Goal: Task Accomplishment & Management: Use online tool/utility

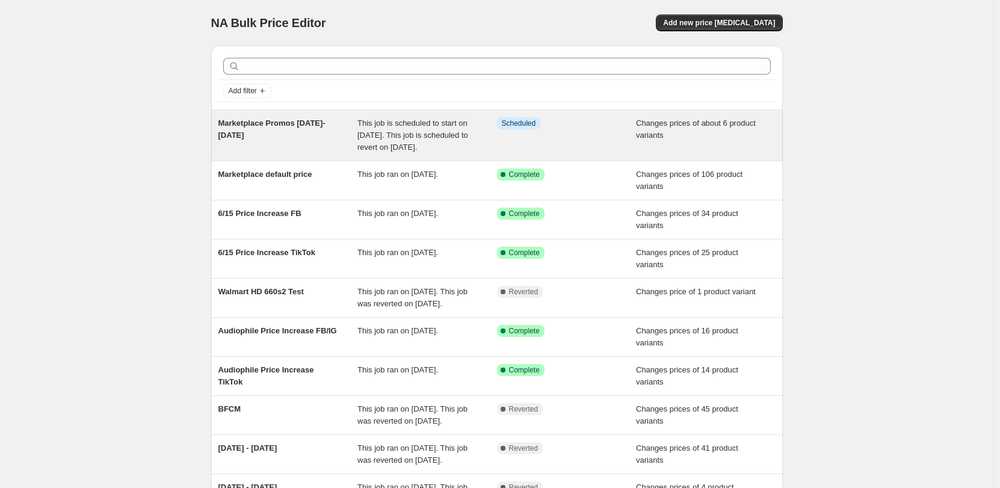
click at [366, 134] on span "This job is scheduled to start on [DATE]. This job is scheduled to revert on [D…" at bounding box center [412, 134] width 111 height 33
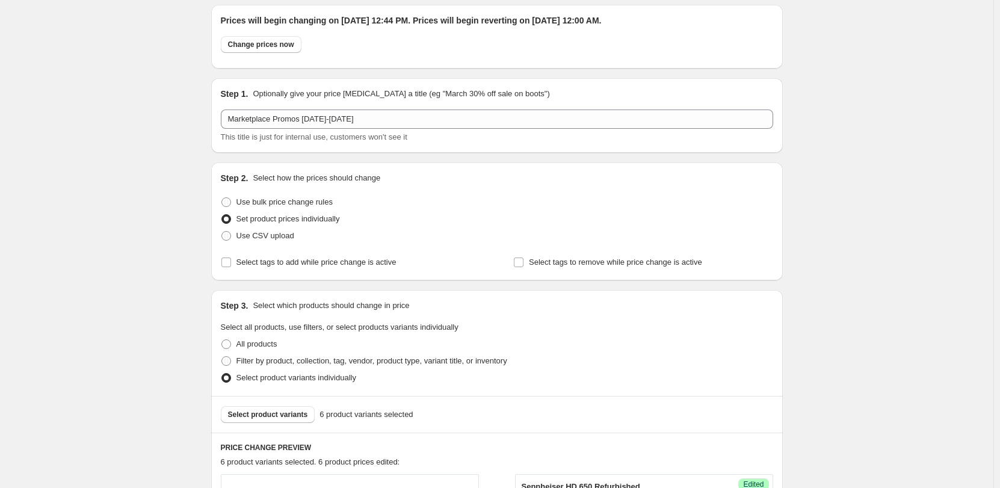
scroll to position [60, 0]
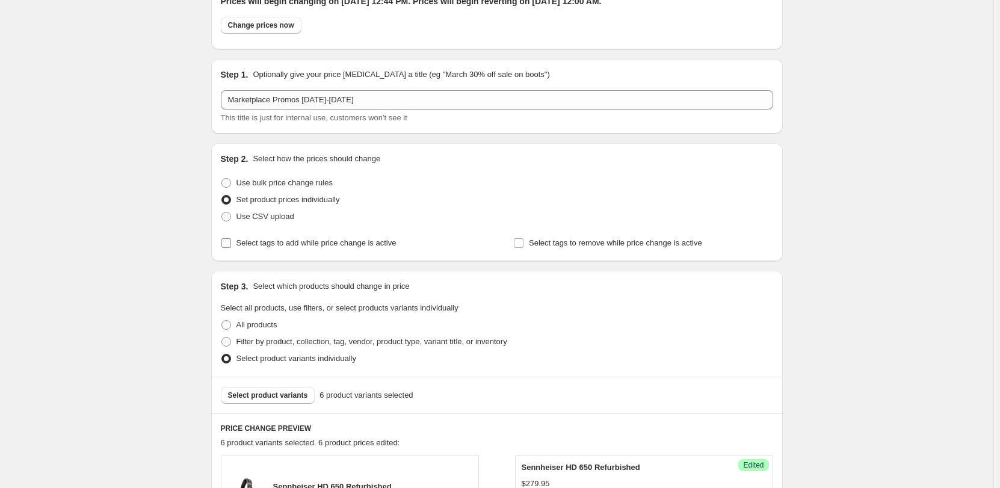
click at [321, 245] on span "Select tags to add while price change is active" at bounding box center [316, 242] width 160 height 9
click at [231, 245] on input "Select tags to add while price change is active" at bounding box center [226, 243] width 10 height 10
checkbox input "true"
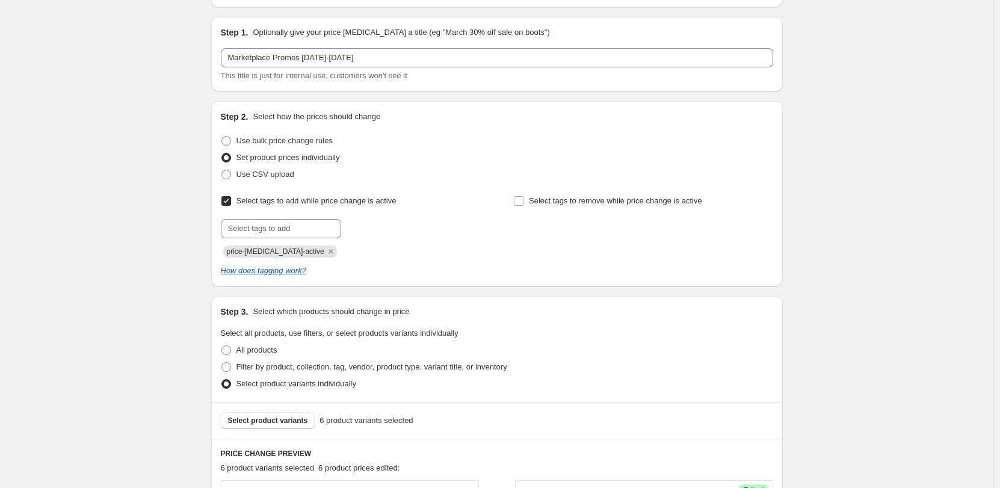
scroll to position [120, 0]
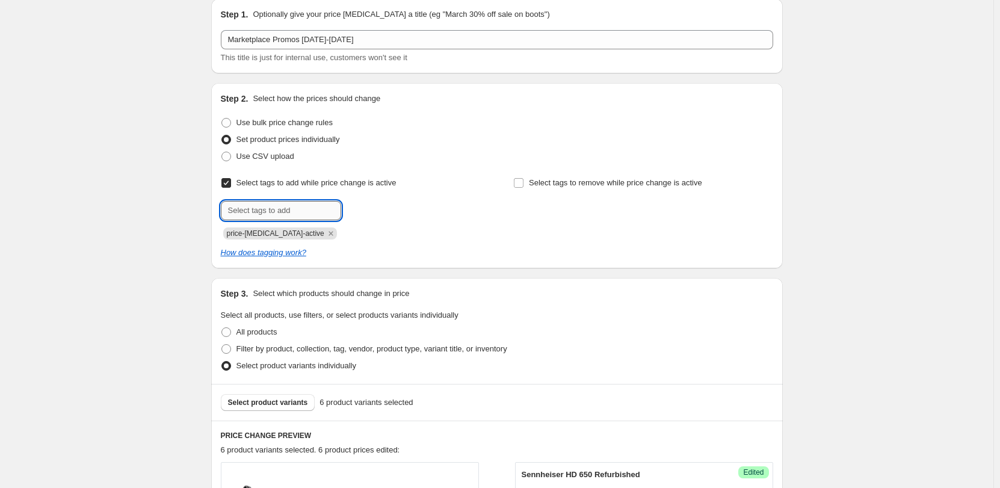
click at [286, 210] on input "text" at bounding box center [281, 210] width 120 height 19
click at [316, 203] on input "text" at bounding box center [281, 210] width 120 height 19
type input "s"
click at [292, 213] on input "text" at bounding box center [281, 210] width 120 height 19
paste input "SaleStartDate"
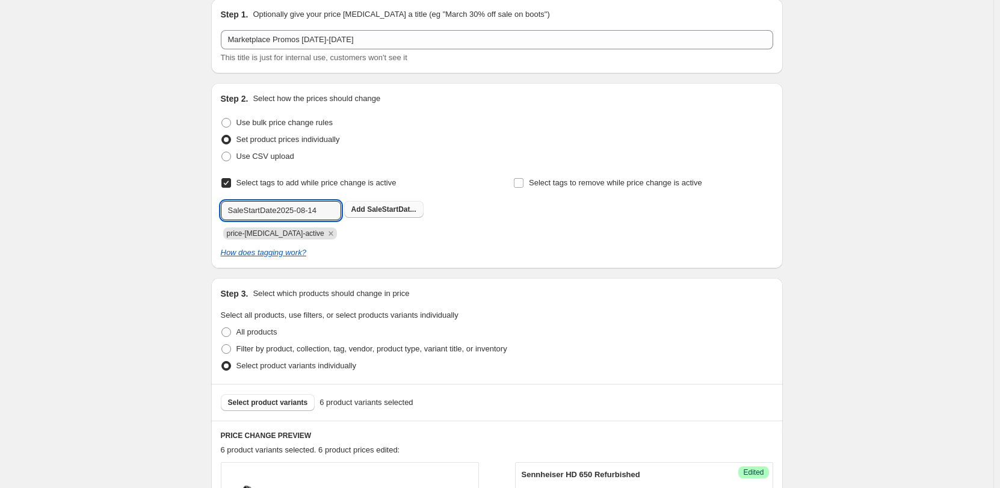
type input "SaleStartDate2025-08-14"
click at [392, 206] on span "SaleStartDat..." at bounding box center [391, 209] width 49 height 8
click at [268, 208] on input "text" at bounding box center [281, 210] width 120 height 19
click at [262, 206] on input "text" at bounding box center [281, 210] width 120 height 19
type input "SaleEndDate2025-09-14"
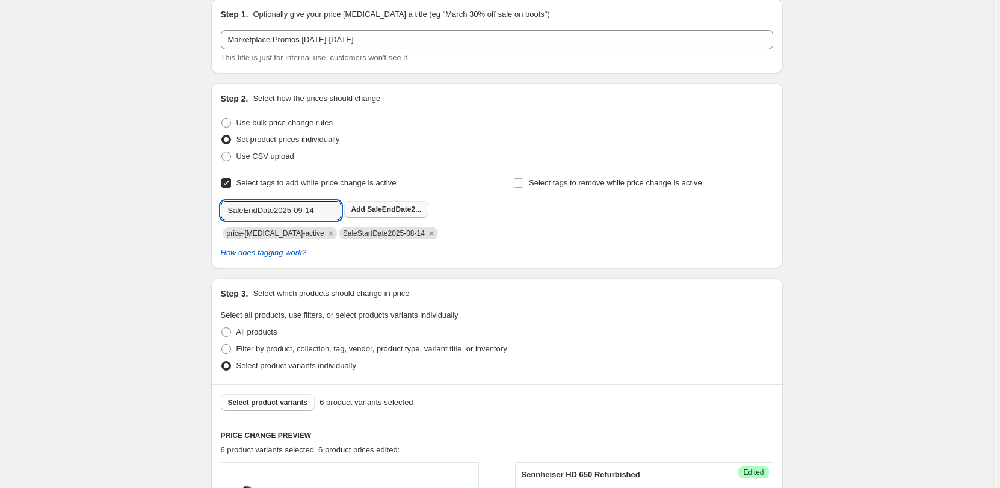
click at [377, 207] on span "SaleEndDate2..." at bounding box center [394, 209] width 54 height 8
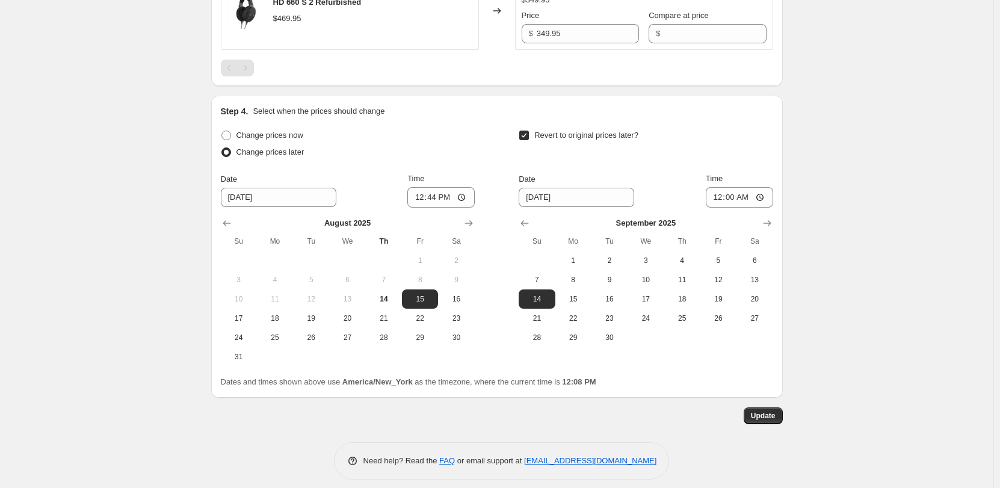
scroll to position [1058, 0]
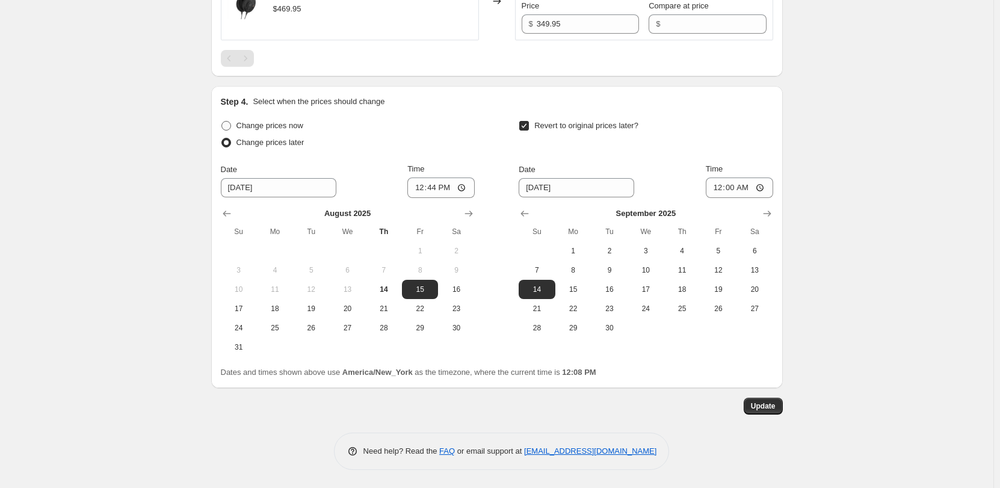
click at [284, 128] on span "Change prices now" at bounding box center [269, 125] width 67 height 9
click at [222, 121] on input "Change prices now" at bounding box center [221, 121] width 1 height 1
radio input "true"
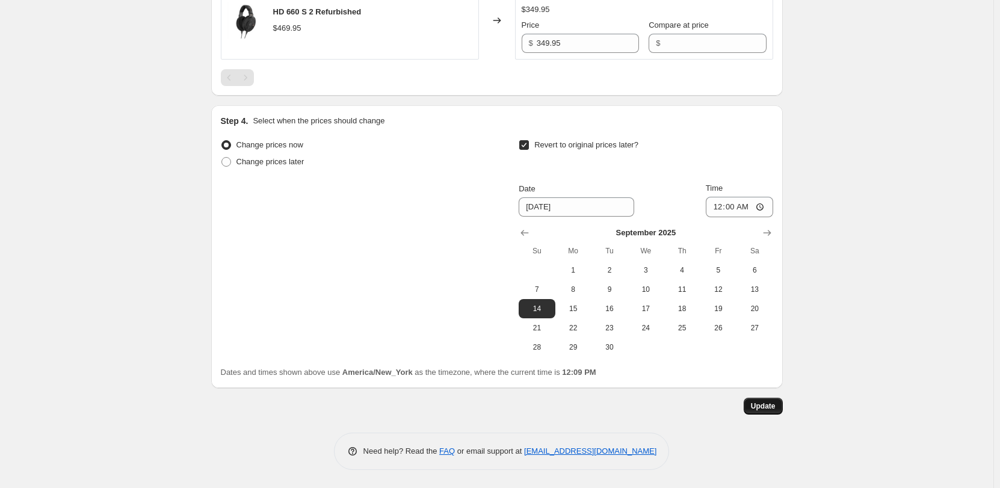
click at [770, 405] on span "Update" at bounding box center [763, 406] width 25 height 10
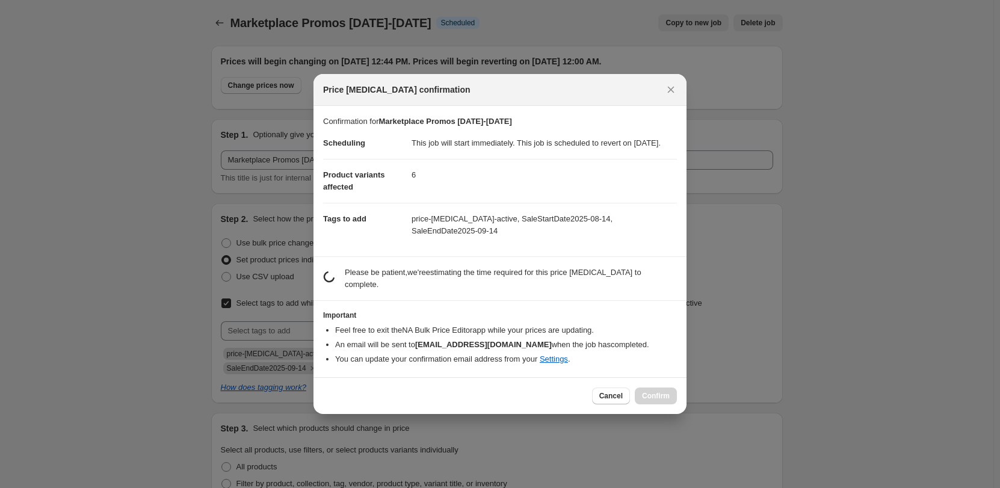
scroll to position [0, 0]
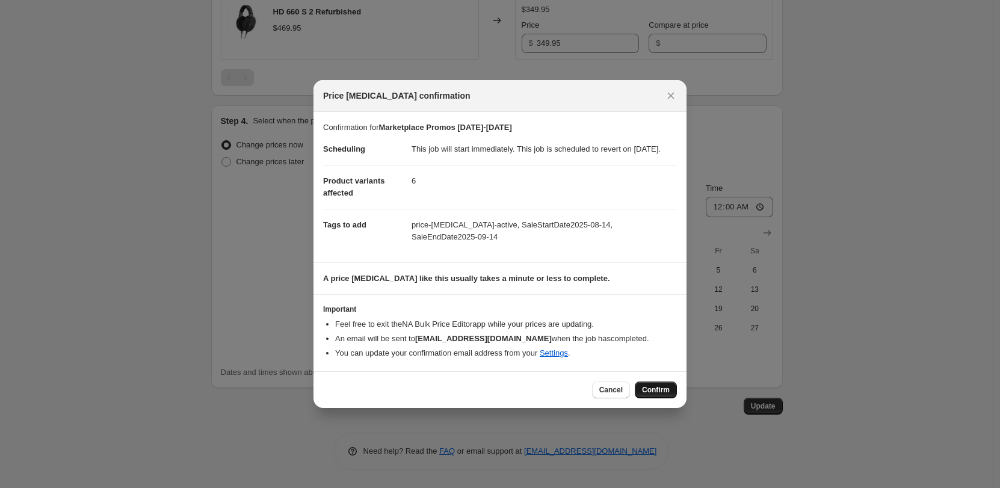
click at [651, 390] on span "Confirm" at bounding box center [656, 390] width 28 height 10
